Goal: Transaction & Acquisition: Purchase product/service

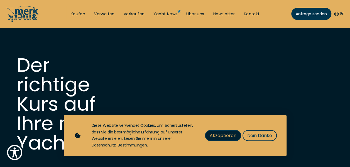
click at [230, 137] on span "Akzeptieren" at bounding box center [222, 135] width 27 height 7
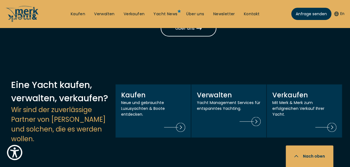
scroll to position [501, 0]
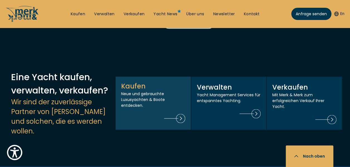
click at [151, 91] on p "Neue und gebrauchte Luxusyachten & Boote entdecken." at bounding box center [153, 100] width 64 height 18
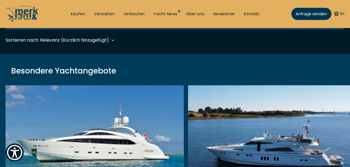
scroll to position [111, 0]
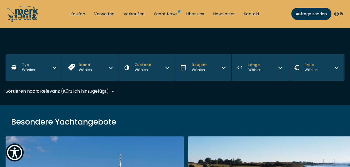
click at [167, 70] on button "Zustand Wählen" at bounding box center [147, 67] width 56 height 27
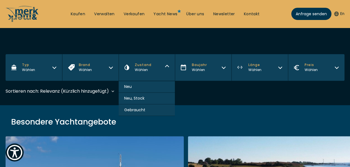
click at [127, 86] on span "Neu" at bounding box center [128, 87] width 8 height 6
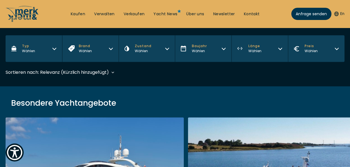
scroll to position [162, 0]
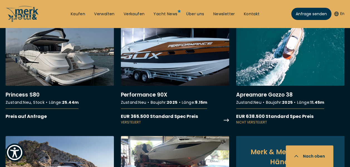
scroll to position [223, 0]
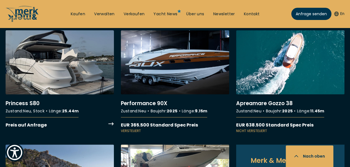
click at [68, 70] on link "More details about Princess S80" at bounding box center [60, 79] width 108 height 98
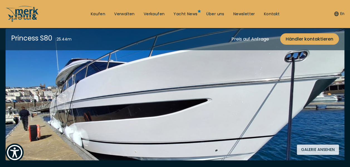
scroll to position [111, 0]
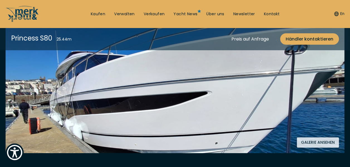
click at [317, 144] on button "Galerie ansehen" at bounding box center [318, 143] width 42 height 10
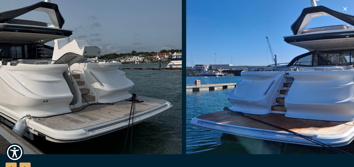
click at [135, 94] on img "button" at bounding box center [49, 66] width 265 height 178
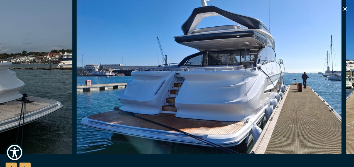
click at [228, 95] on img "button" at bounding box center [209, 66] width 265 height 178
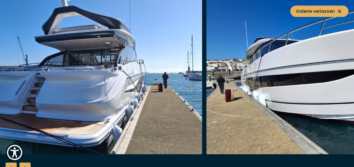
click at [129, 93] on img "button" at bounding box center [69, 66] width 265 height 178
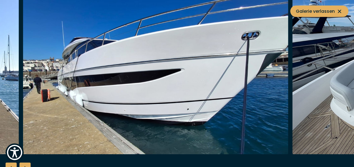
click at [62, 73] on img "button" at bounding box center [155, 66] width 265 height 178
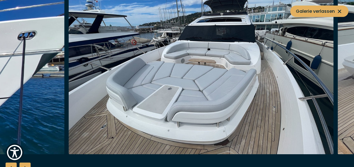
click at [152, 83] on img "button" at bounding box center [200, 66] width 265 height 178
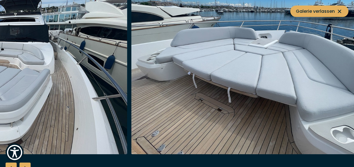
click at [131, 65] on img "button" at bounding box center [263, 66] width 265 height 178
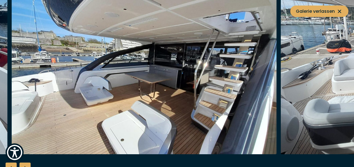
click at [108, 83] on img "button" at bounding box center [143, 66] width 265 height 178
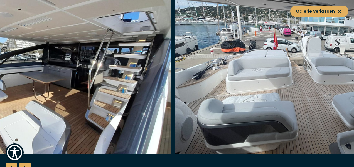
click at [150, 76] on img "button" at bounding box center [38, 66] width 265 height 178
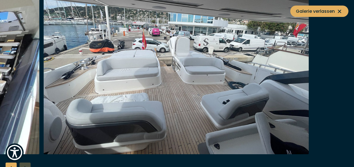
click at [170, 97] on img "button" at bounding box center [176, 66] width 265 height 178
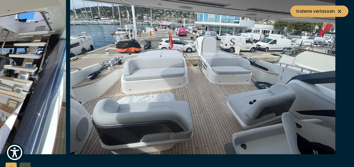
click at [81, 64] on img "button" at bounding box center [202, 66] width 265 height 178
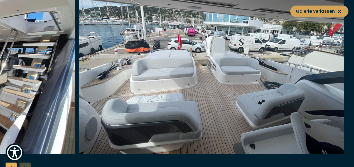
click at [339, 10] on icon at bounding box center [339, 11] width 7 height 7
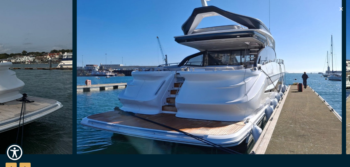
scroll to position [417, 0]
